Goal: Information Seeking & Learning: Learn about a topic

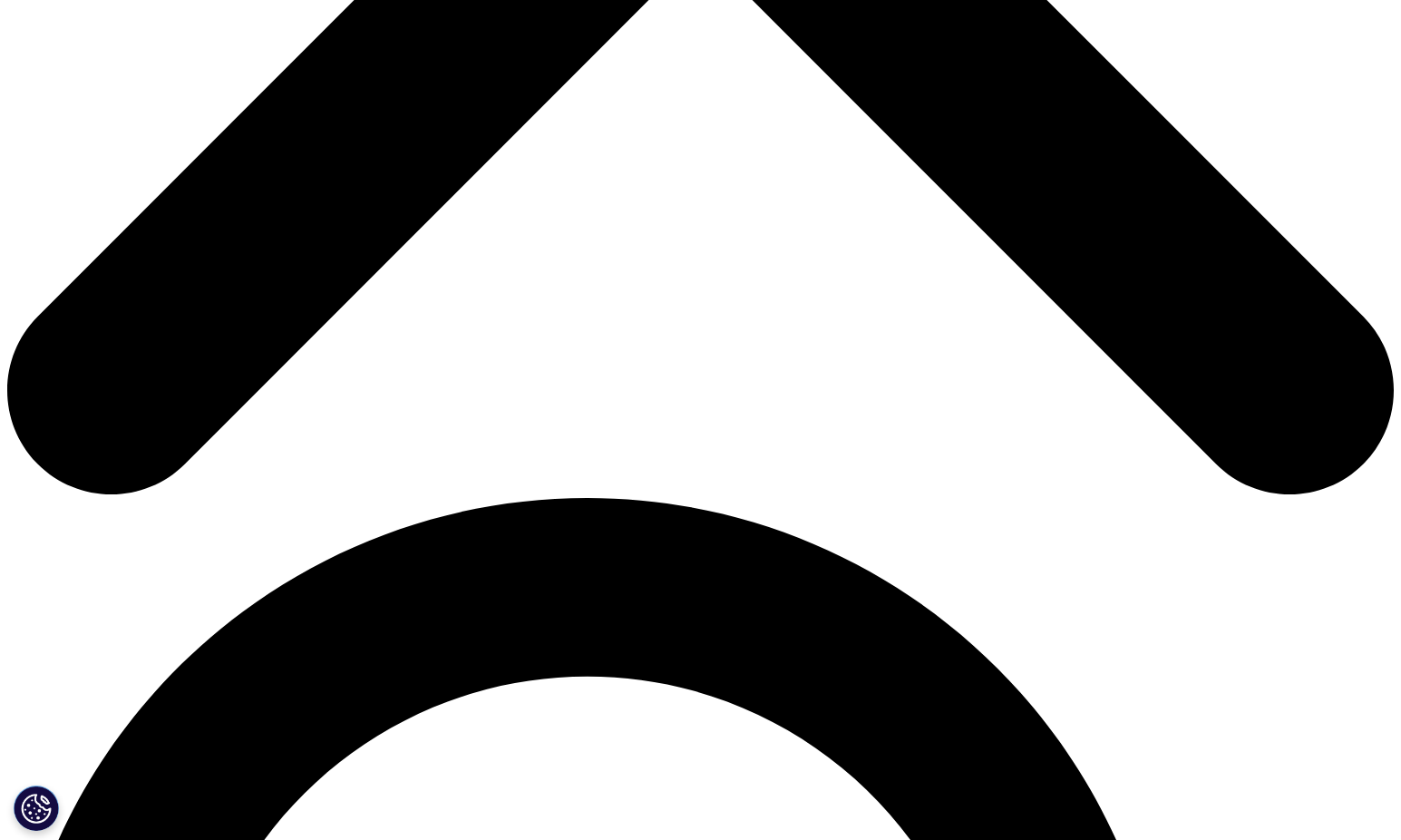
scroll to position [816, 0]
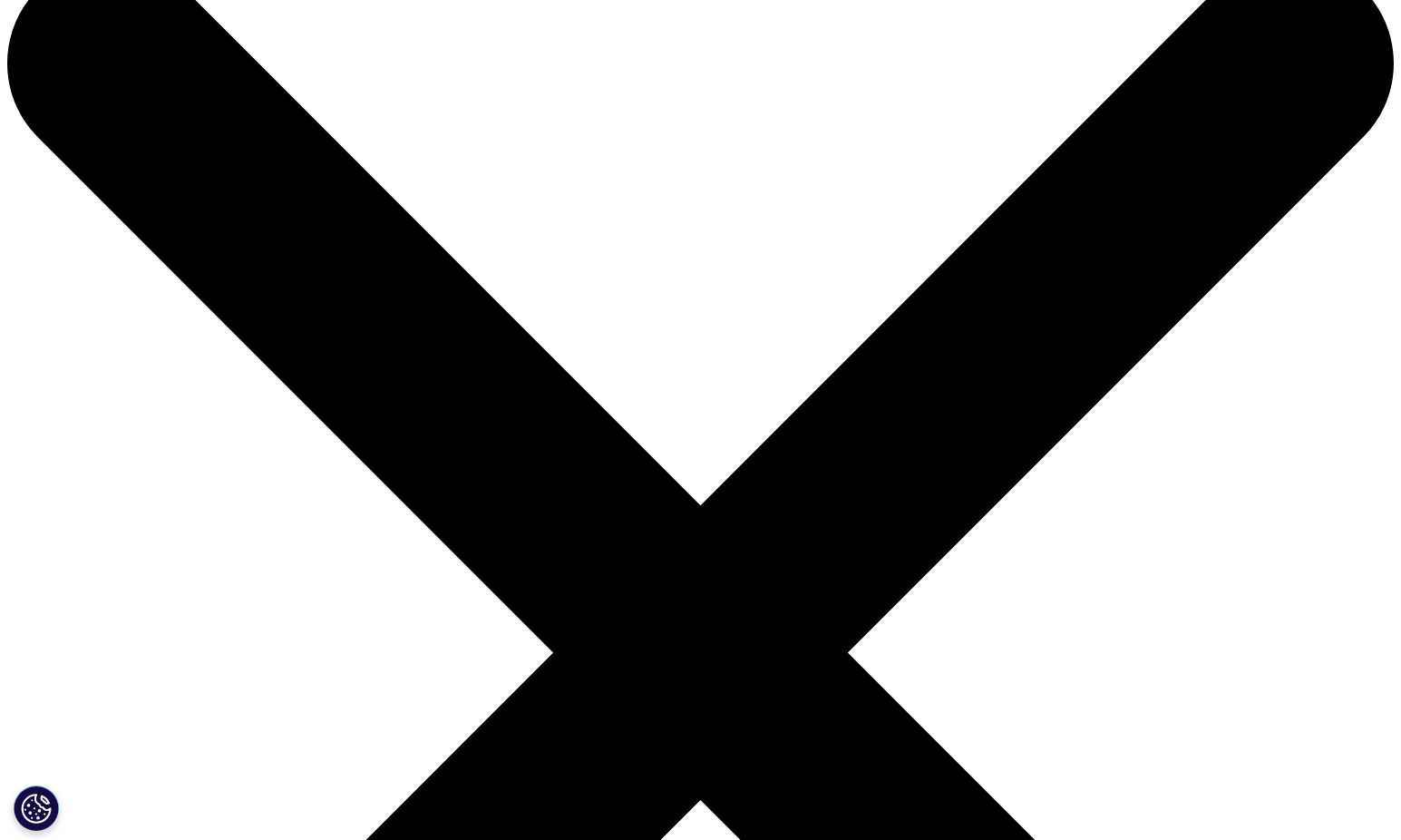
scroll to position [0, 0]
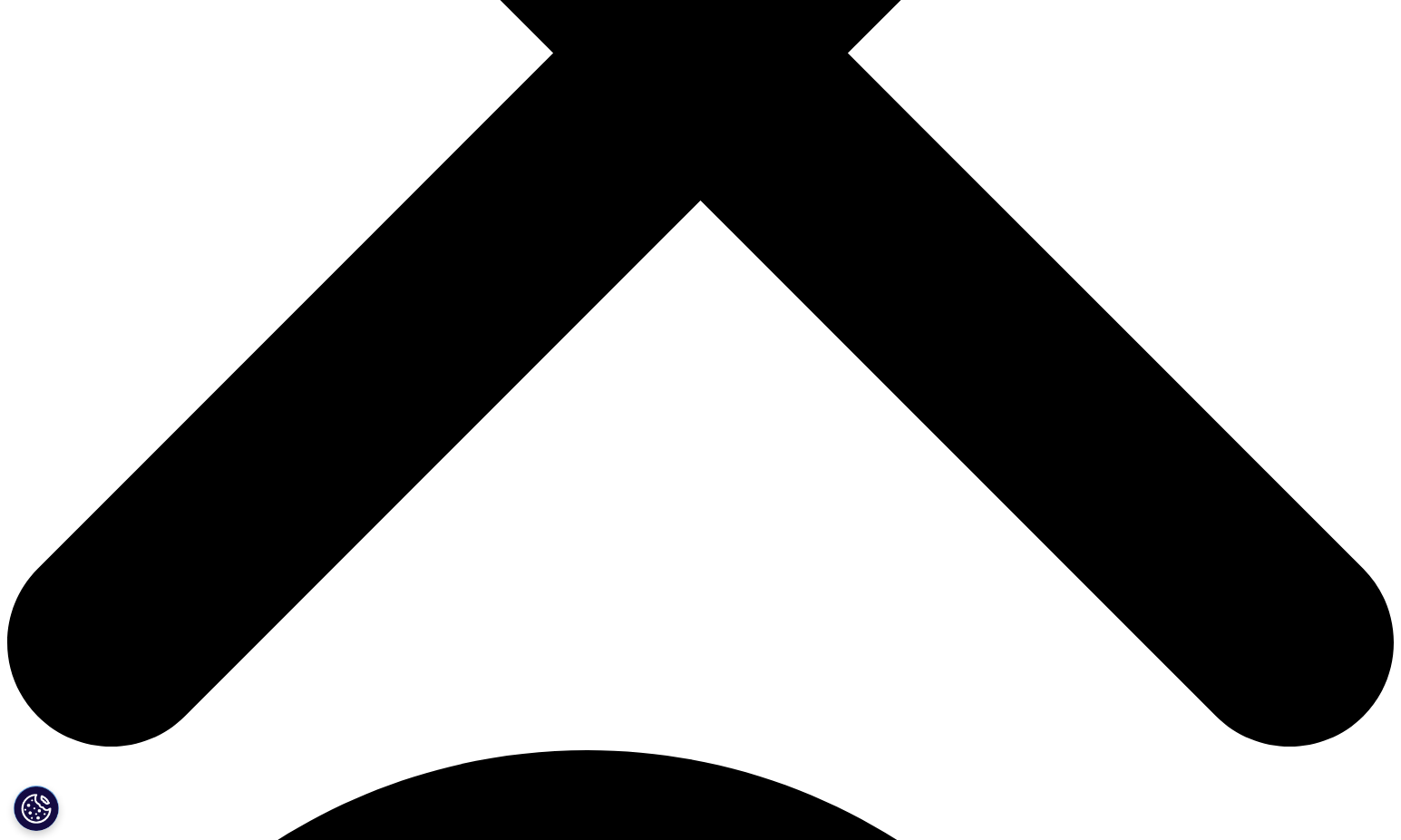
scroll to position [635, 0]
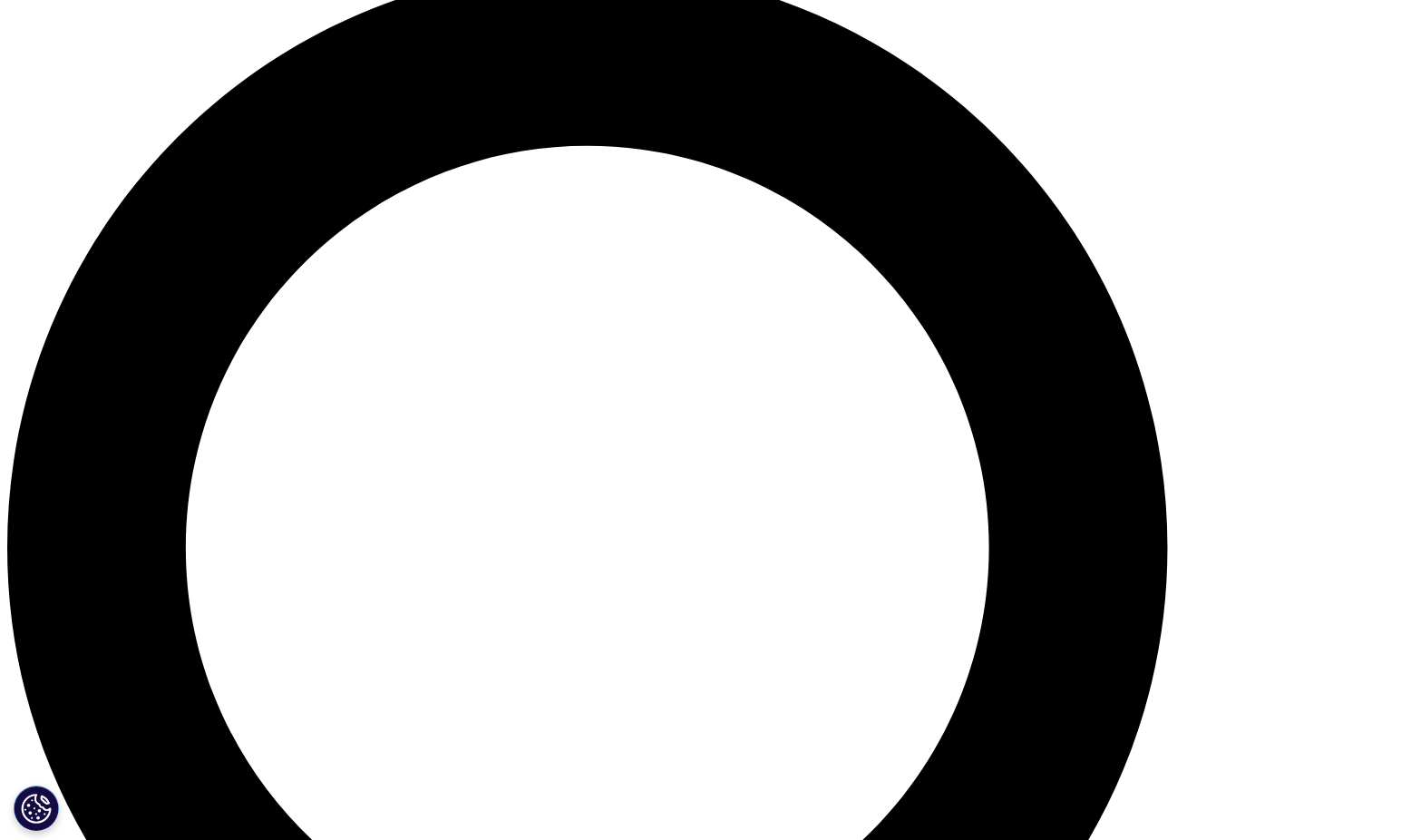
scroll to position [1451, 0]
